Goal: Task Accomplishment & Management: Manage account settings

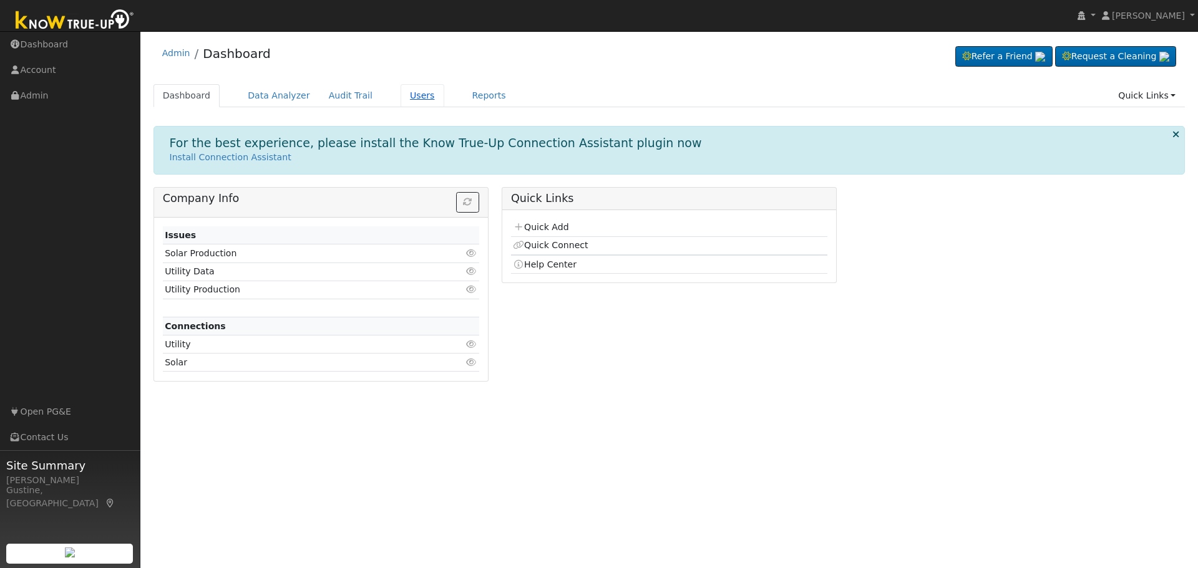
click at [416, 93] on link "Users" at bounding box center [422, 95] width 44 height 23
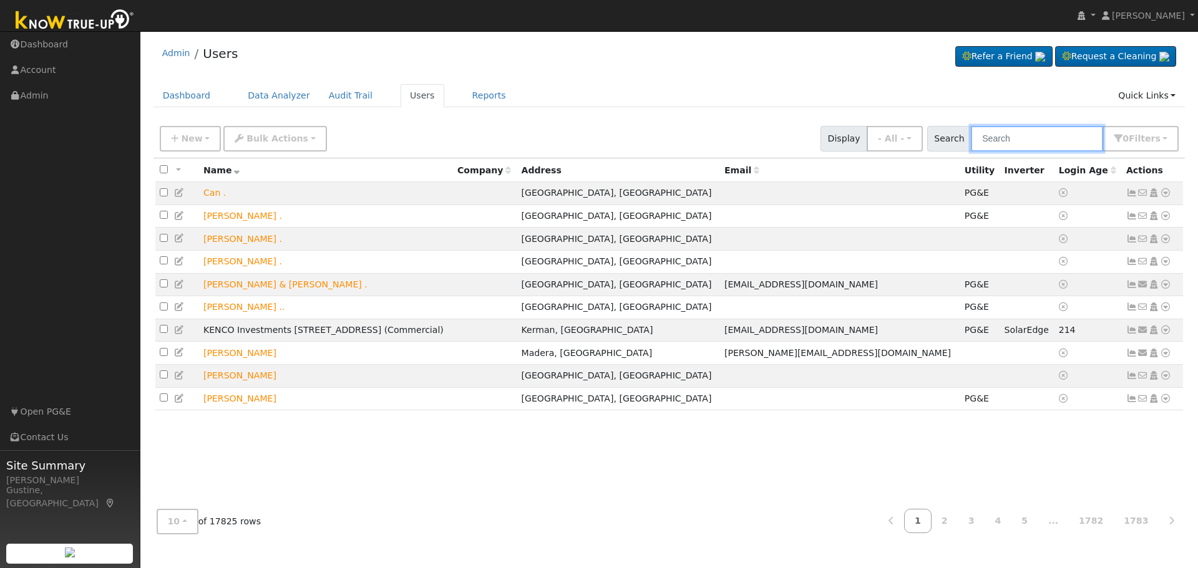
click at [1051, 139] on input "text" at bounding box center [1037, 139] width 132 height 26
type input "[PERSON_NAME]"
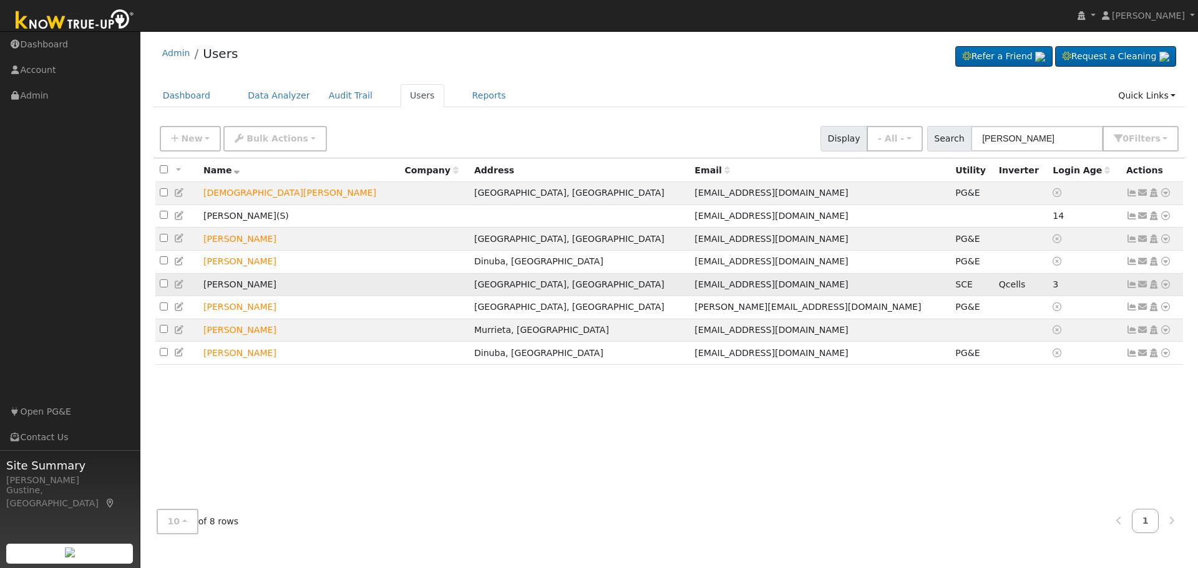
click at [1130, 283] on td "Send Email... Copy a Link Reset Password Open Access Data Analyzer Reports Scen…" at bounding box center [1152, 284] width 62 height 23
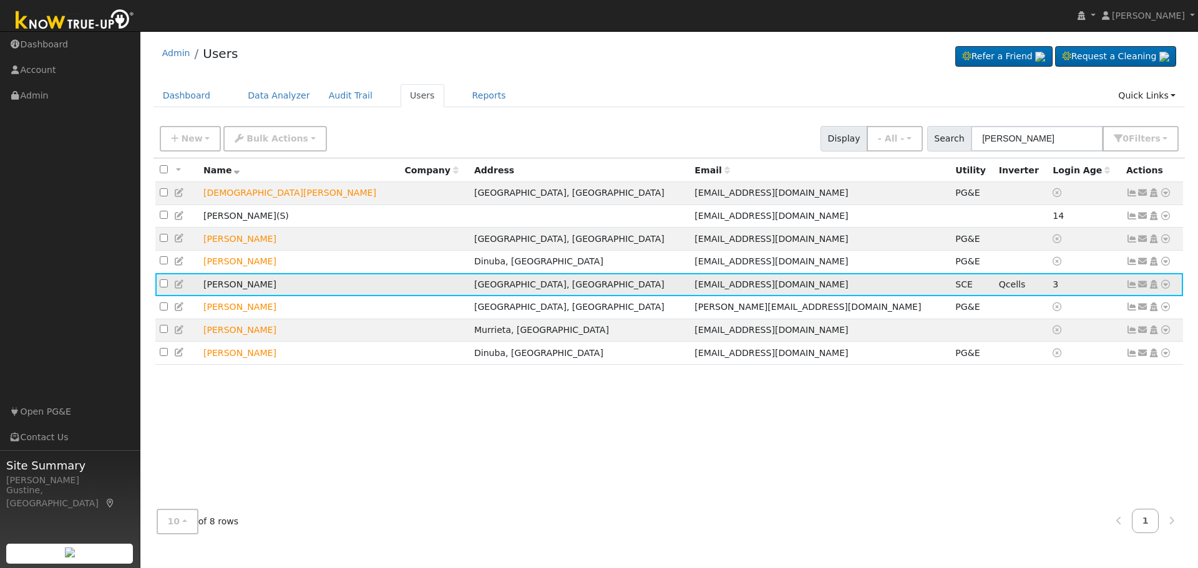
click at [1130, 284] on link at bounding box center [1131, 284] width 11 height 10
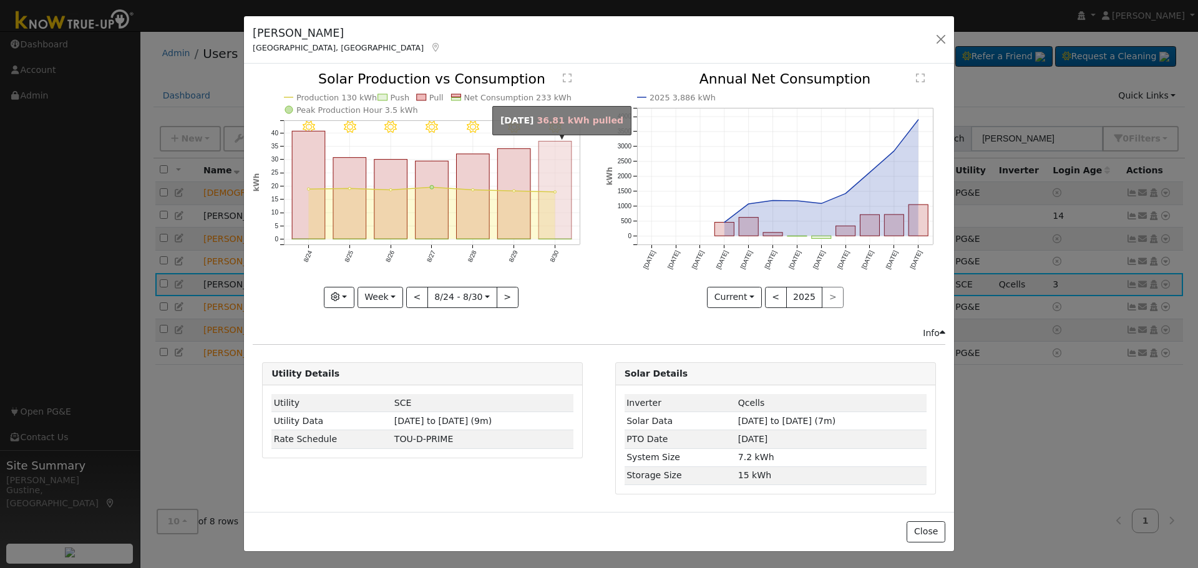
click at [551, 172] on rect "onclick=""" at bounding box center [555, 191] width 33 height 98
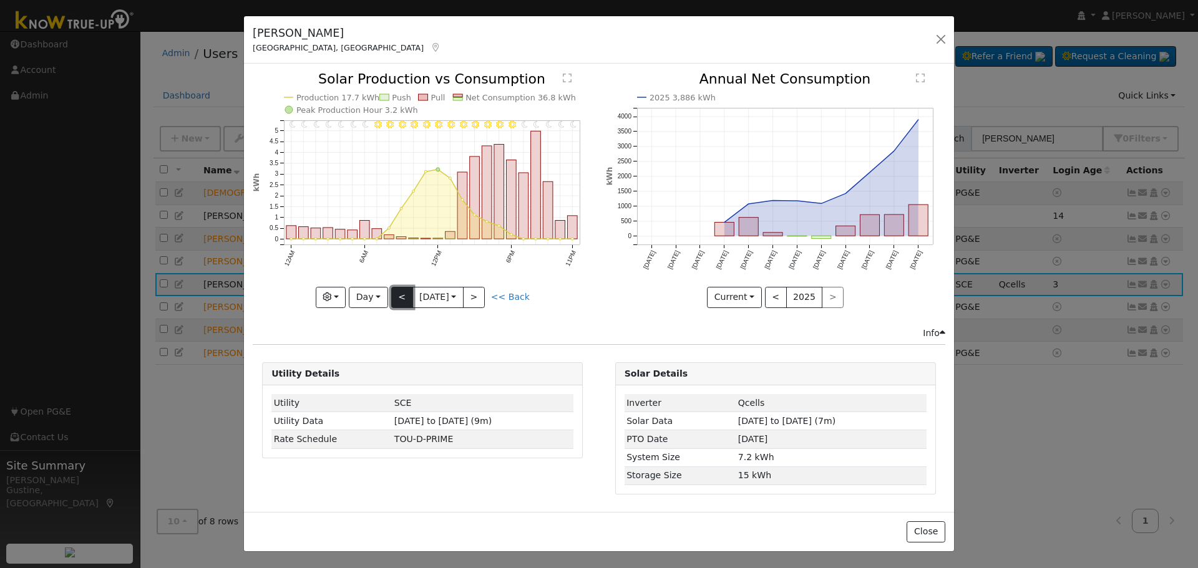
click at [402, 293] on button "<" at bounding box center [402, 297] width 22 height 21
click at [402, 294] on button "<" at bounding box center [402, 297] width 22 height 21
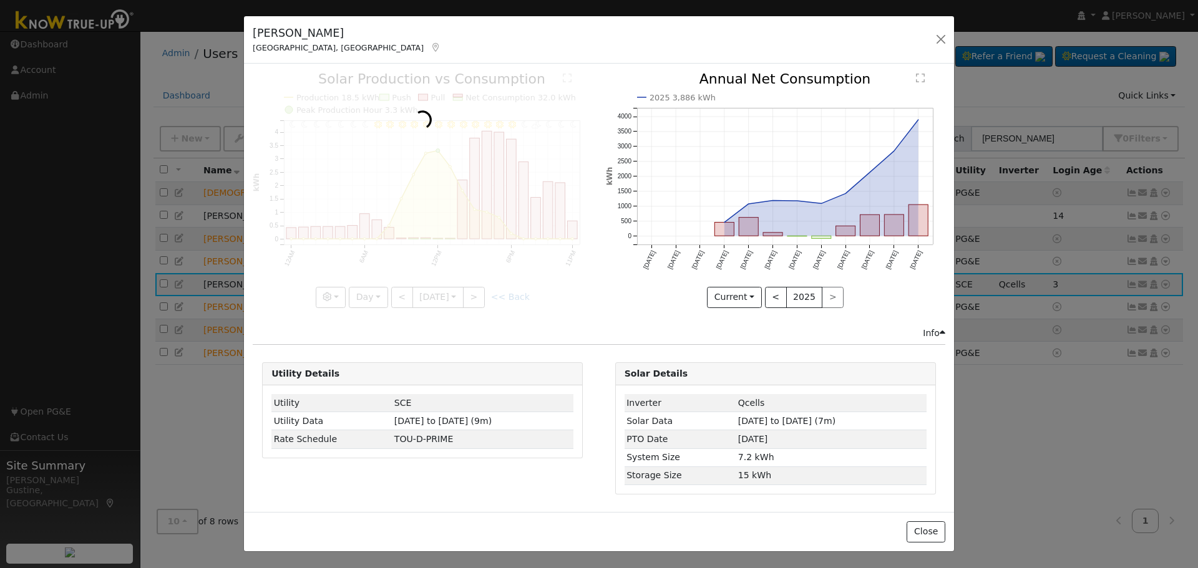
click at [402, 294] on div at bounding box center [422, 189] width 339 height 235
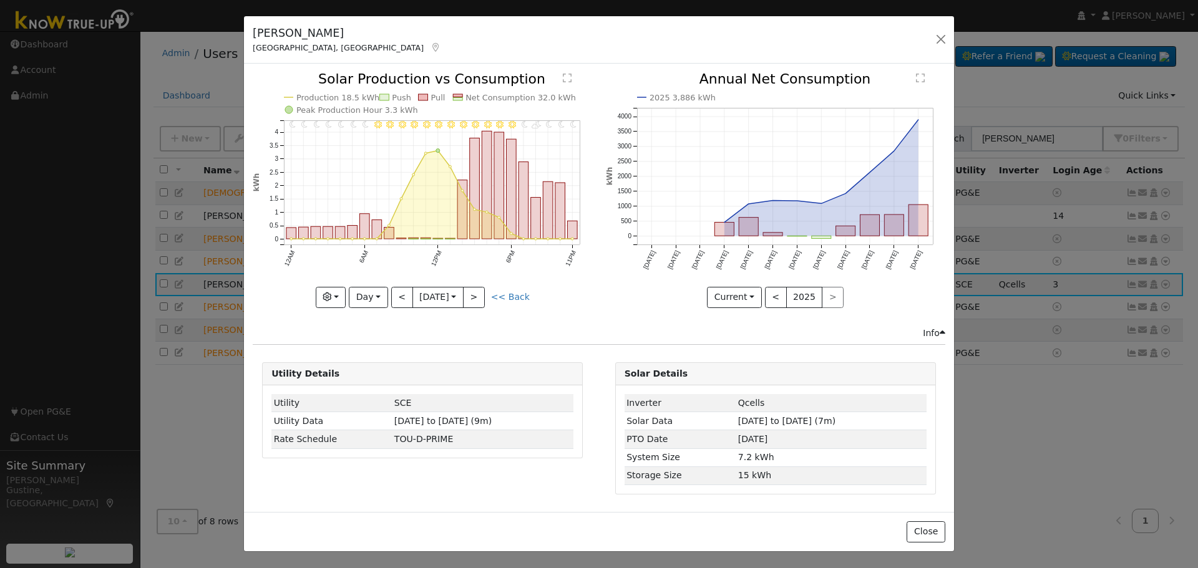
click at [402, 294] on div at bounding box center [422, 189] width 339 height 235
click at [402, 294] on button "<" at bounding box center [402, 297] width 22 height 21
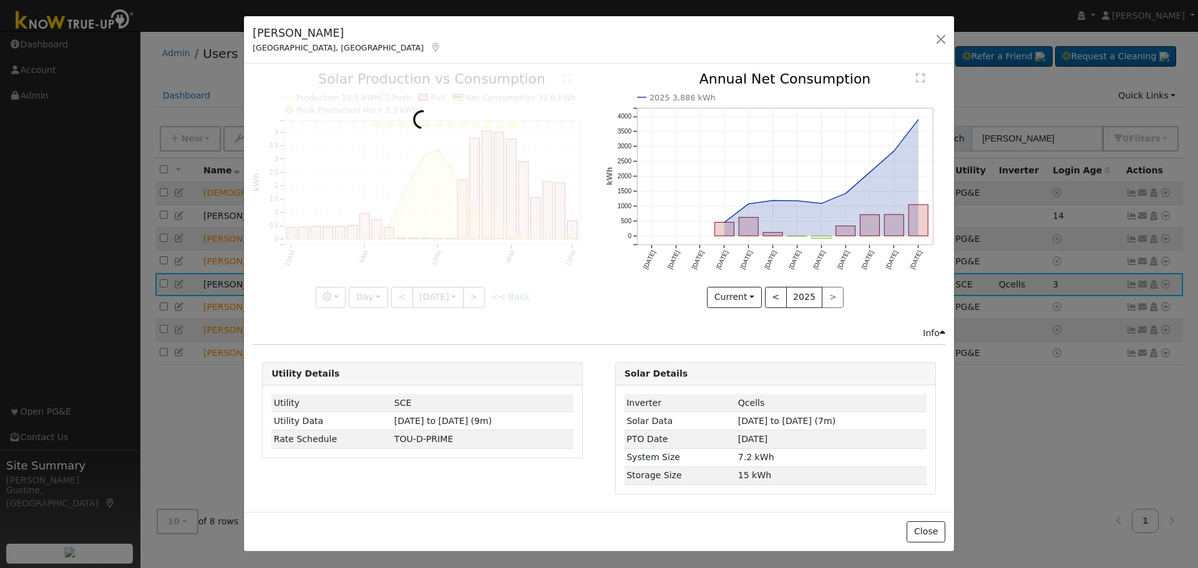
click at [402, 294] on div at bounding box center [422, 189] width 339 height 235
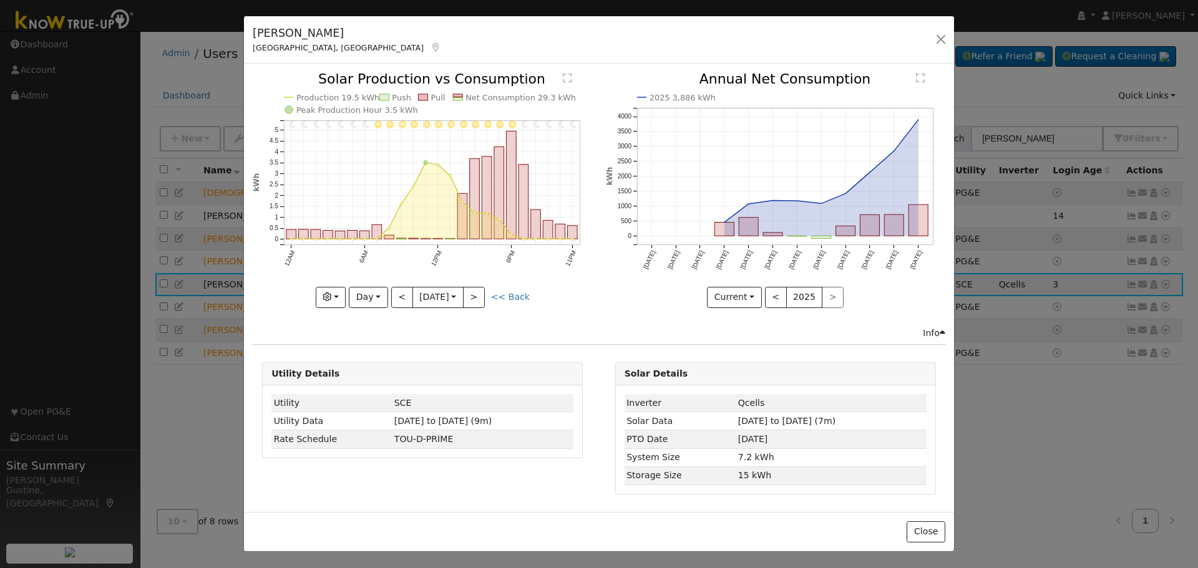
click at [402, 294] on div at bounding box center [422, 189] width 339 height 235
click at [401, 296] on div "11PM - Clear 10PM - Clear 9PM - Clear 8PM - Clear 7PM - Clear 6PM - Clear 5PM -…" at bounding box center [422, 189] width 339 height 235
click at [401, 296] on button "<" at bounding box center [402, 297] width 22 height 21
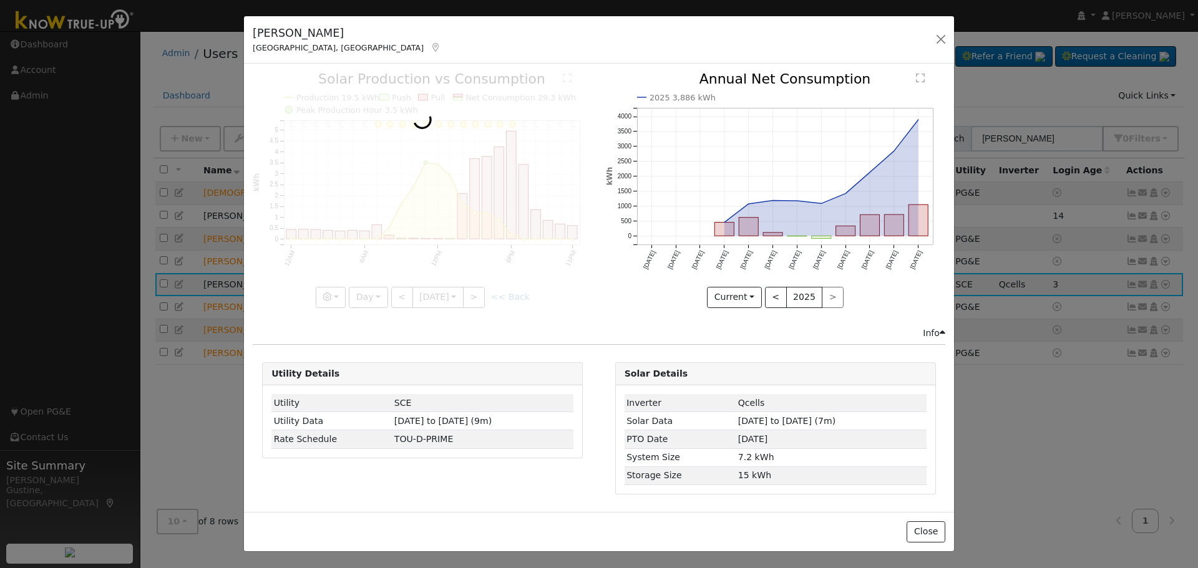
click at [401, 296] on div at bounding box center [422, 189] width 339 height 235
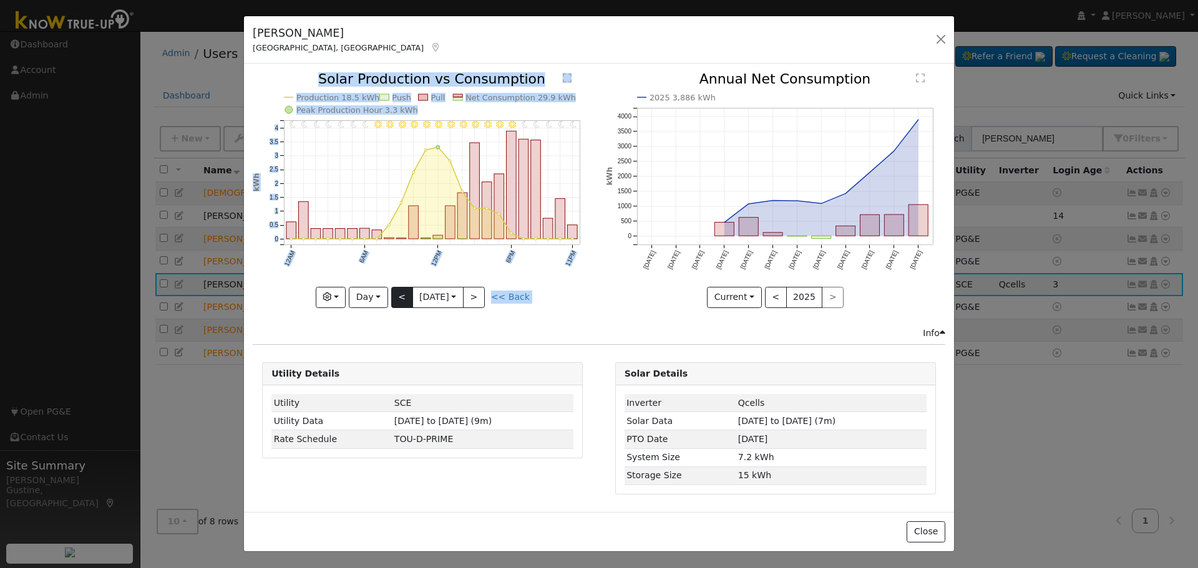
drag, startPoint x: 401, startPoint y: 296, endPoint x: 401, endPoint y: 303, distance: 6.9
click at [401, 303] on div "11PM - Clear 10PM - Clear 9PM - Clear 8PM - Clear 7PM - Clear 6PM - Clear 5PM -…" at bounding box center [422, 189] width 339 height 235
click at [401, 303] on button "<" at bounding box center [402, 297] width 22 height 21
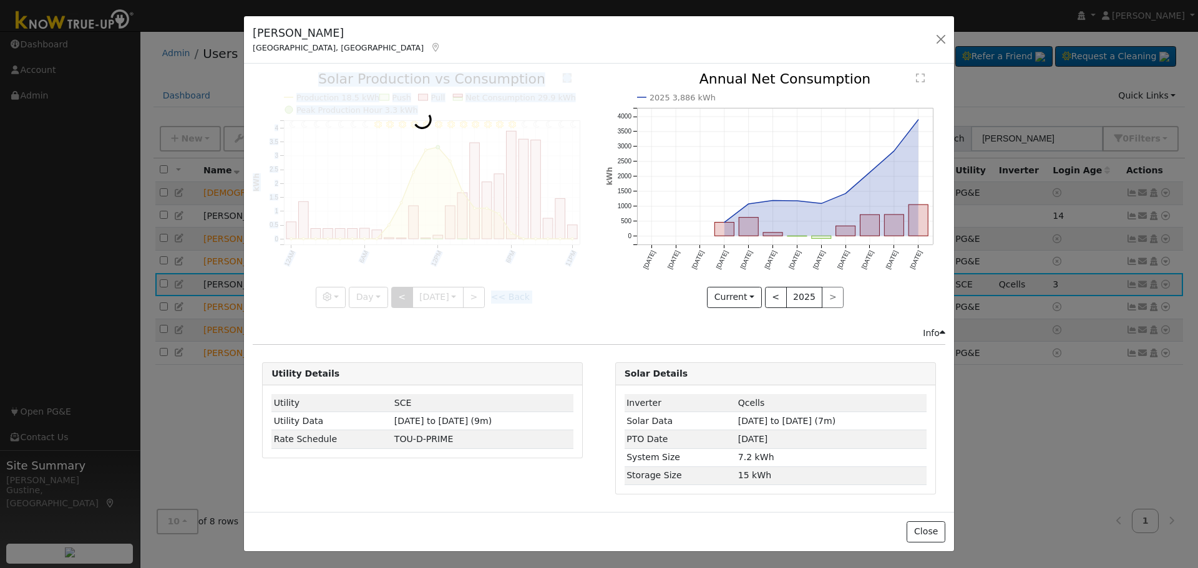
click at [401, 303] on div at bounding box center [422, 189] width 339 height 235
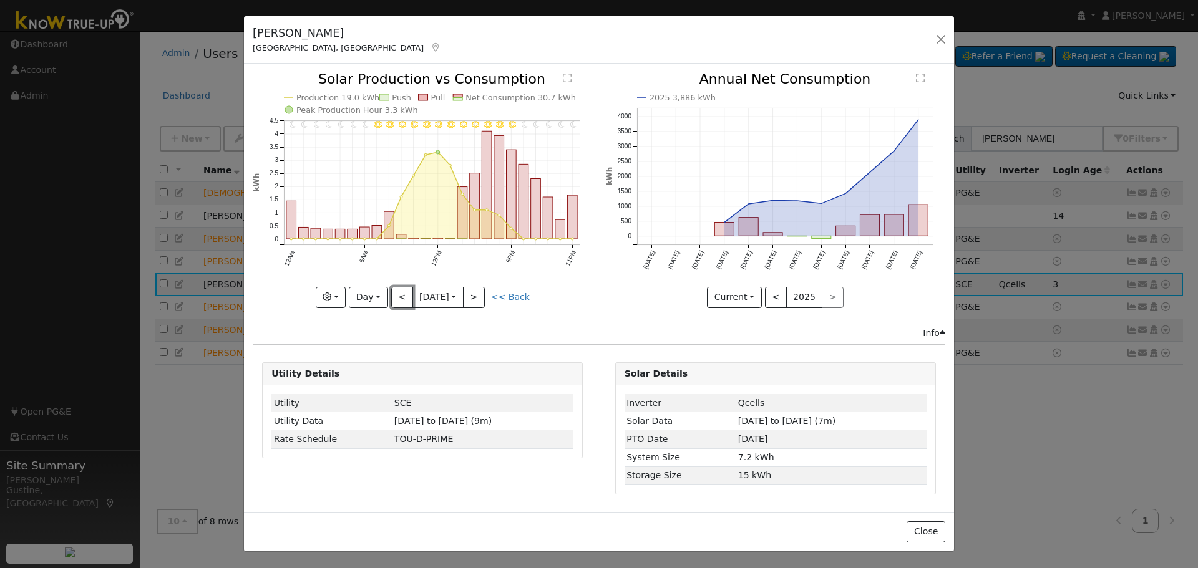
click at [401, 303] on button "<" at bounding box center [402, 297] width 22 height 21
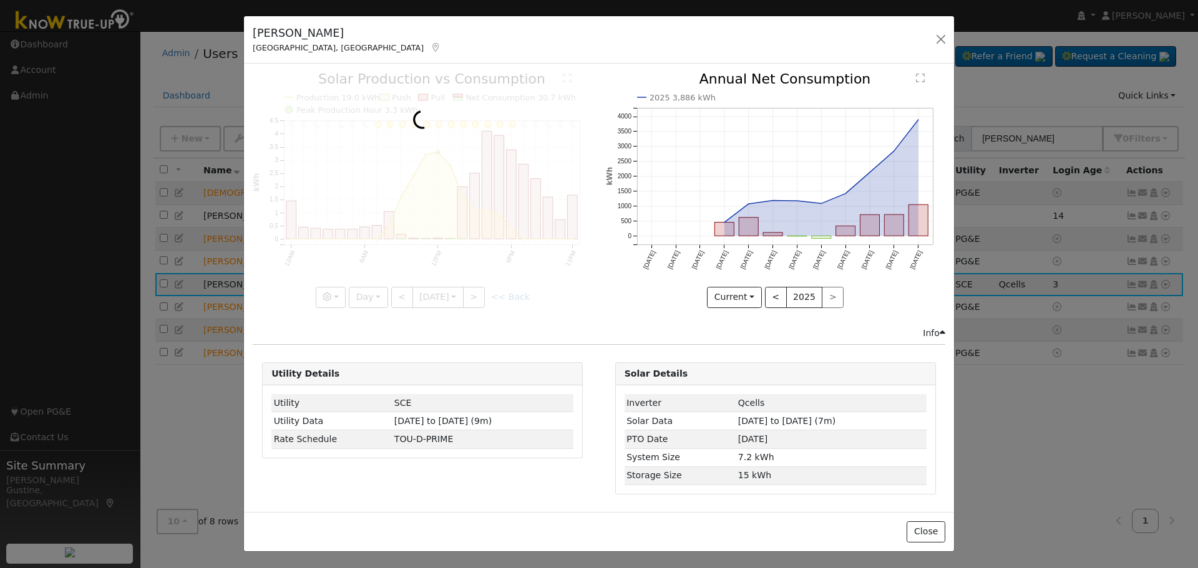
click at [401, 303] on div at bounding box center [422, 189] width 339 height 235
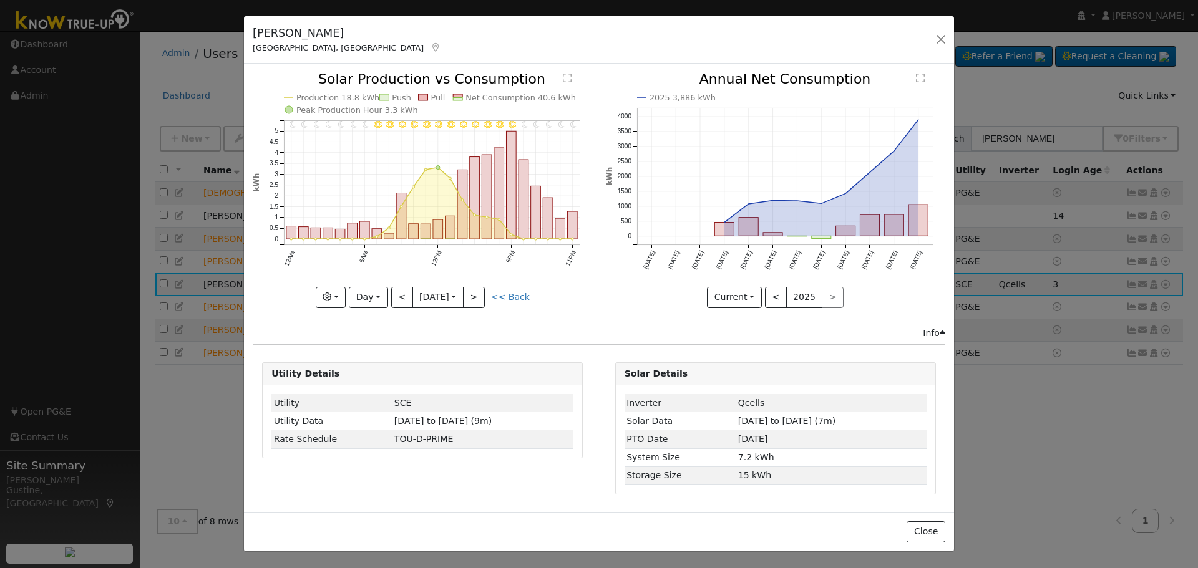
click at [401, 303] on div at bounding box center [422, 189] width 339 height 235
click at [401, 303] on button "<" at bounding box center [402, 297] width 22 height 21
click at [0, 0] on div at bounding box center [0, 0] width 0 height 0
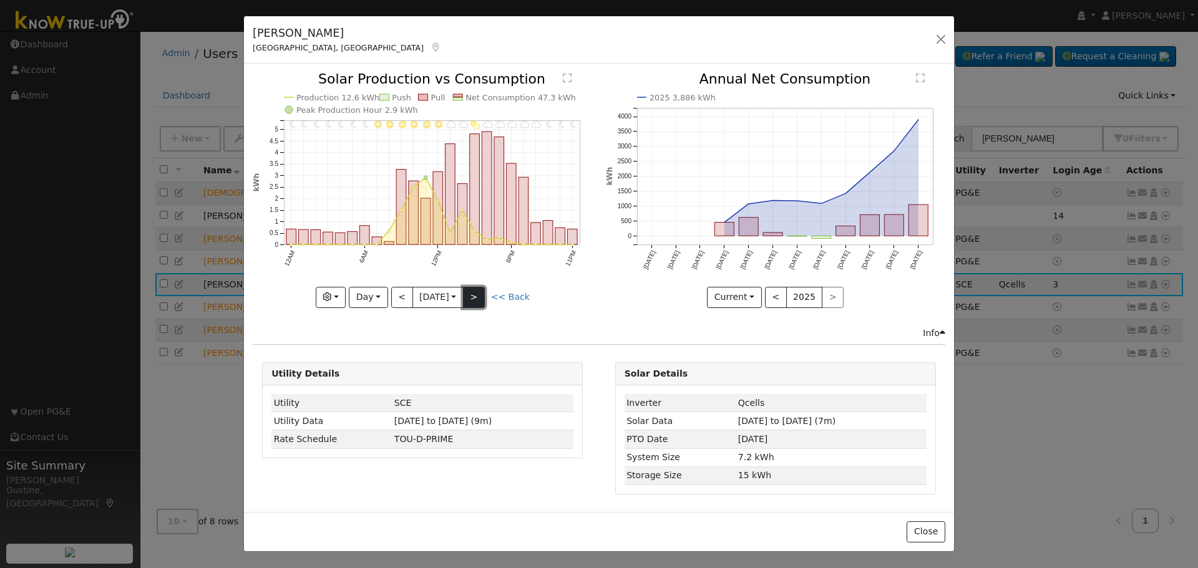
click at [473, 296] on button ">" at bounding box center [474, 297] width 22 height 21
click at [0, 0] on div at bounding box center [0, 0] width 0 height 0
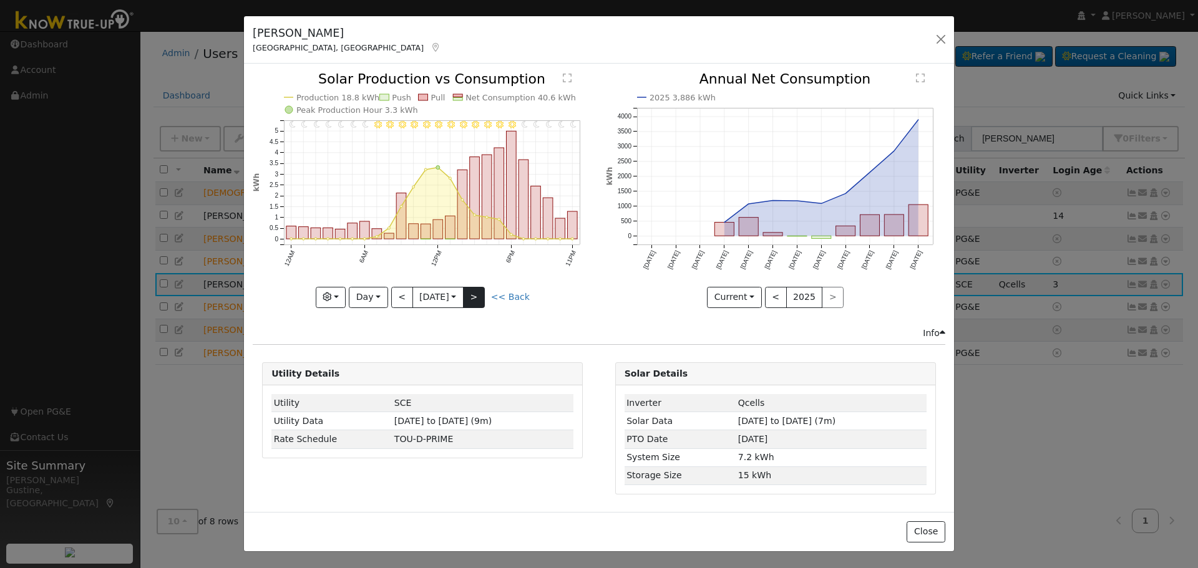
click at [473, 296] on div at bounding box center [422, 189] width 339 height 235
click at [445, 304] on input "[DATE]" at bounding box center [438, 298] width 50 height 20
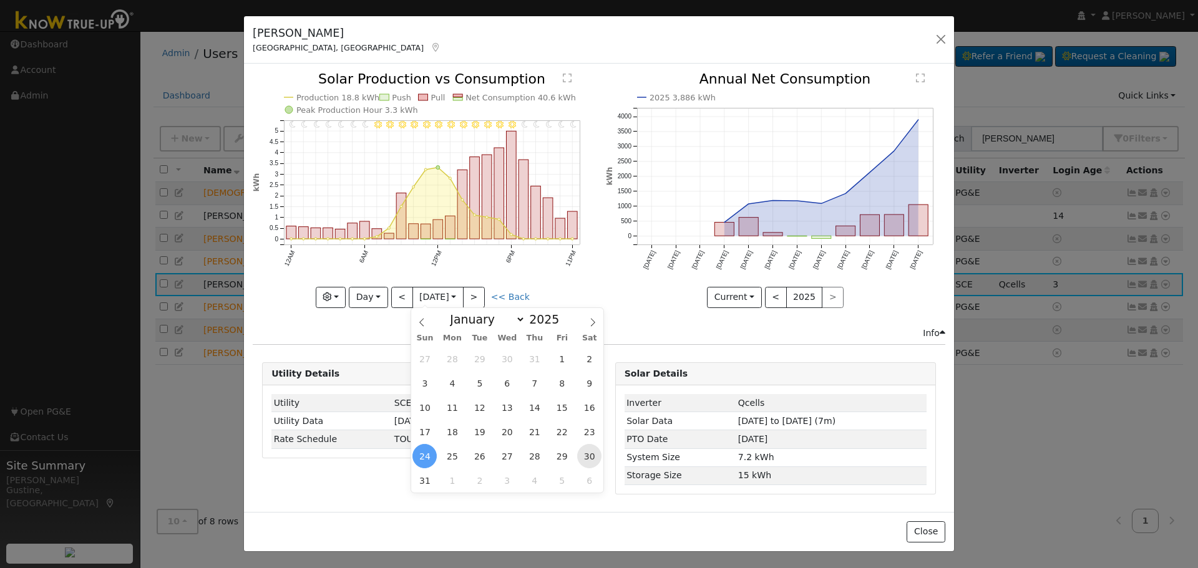
click at [581, 458] on span "30" at bounding box center [589, 456] width 24 height 24
type input "[DATE]"
